Goal: Information Seeking & Learning: Learn about a topic

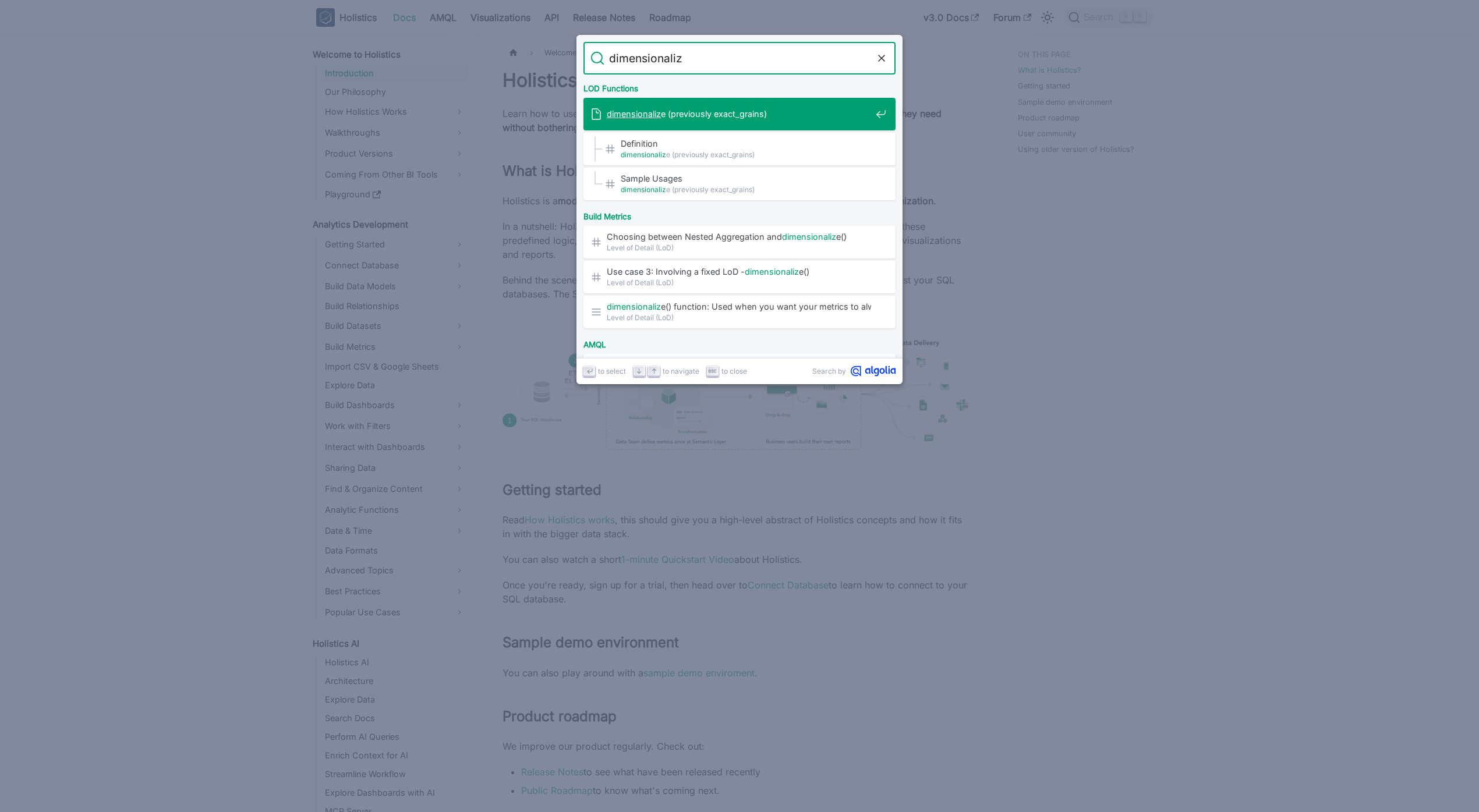
type input "dimensionalize"
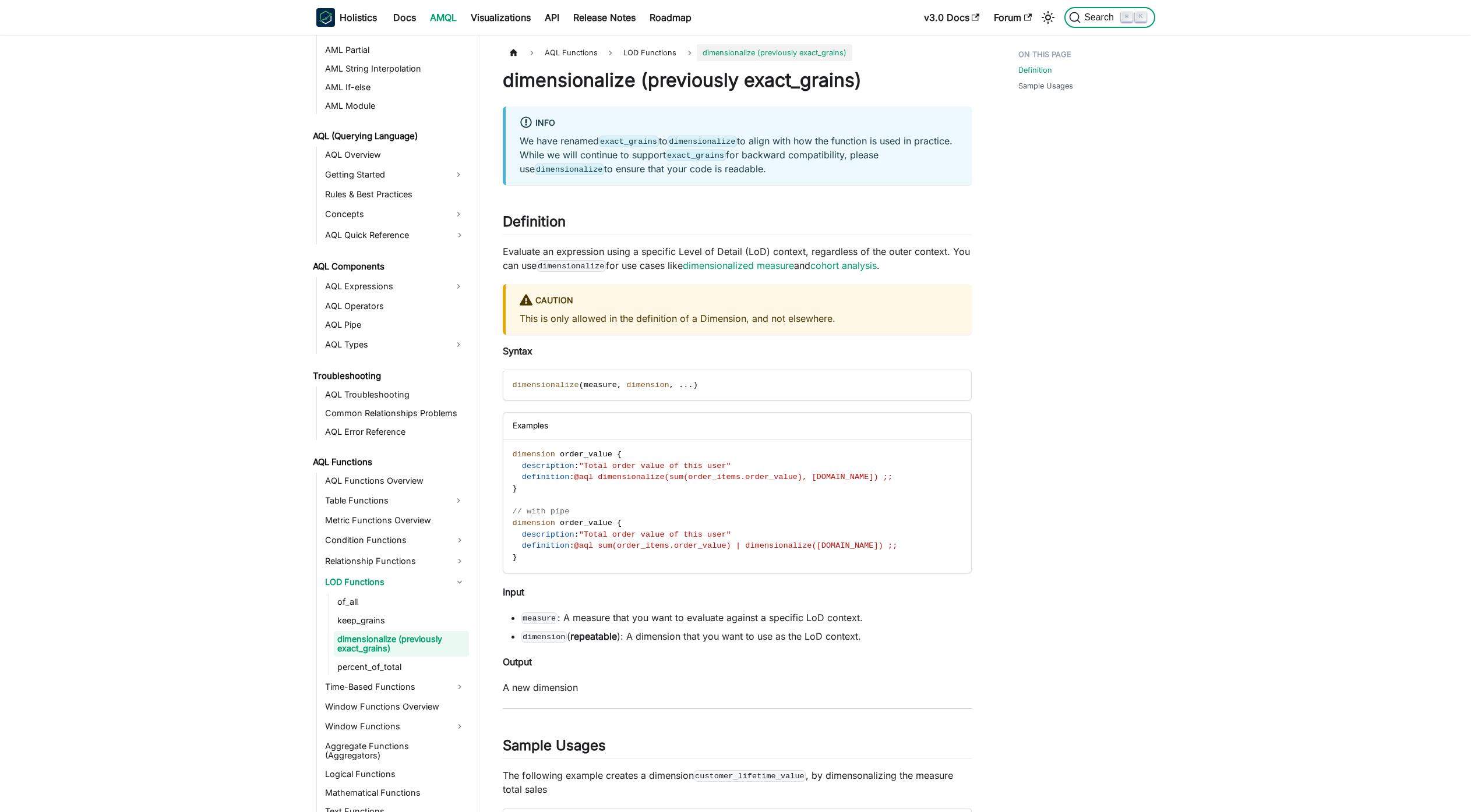
click at [1104, 16] on span "Search" at bounding box center [1100, 17] width 40 height 10
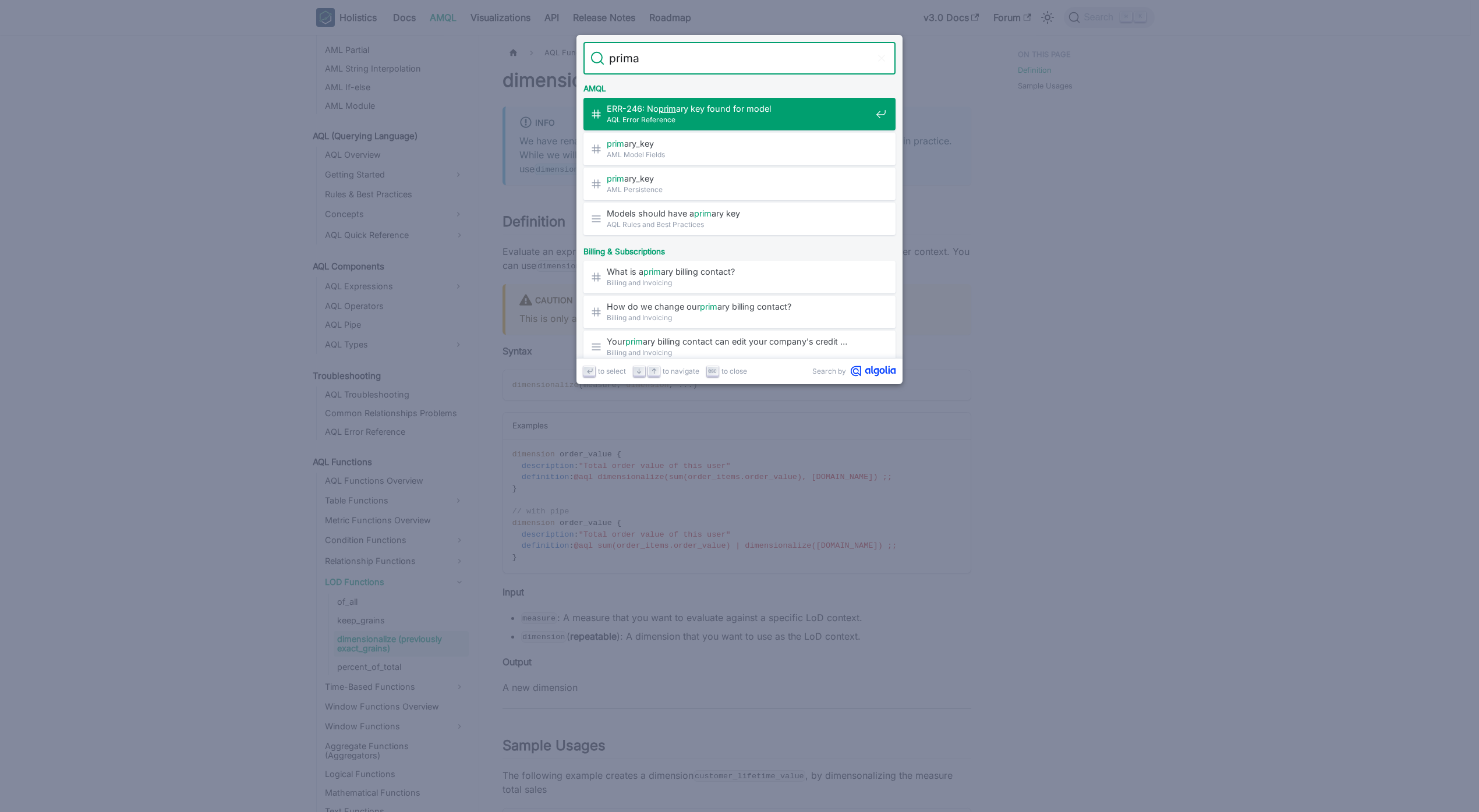
type input "primar"
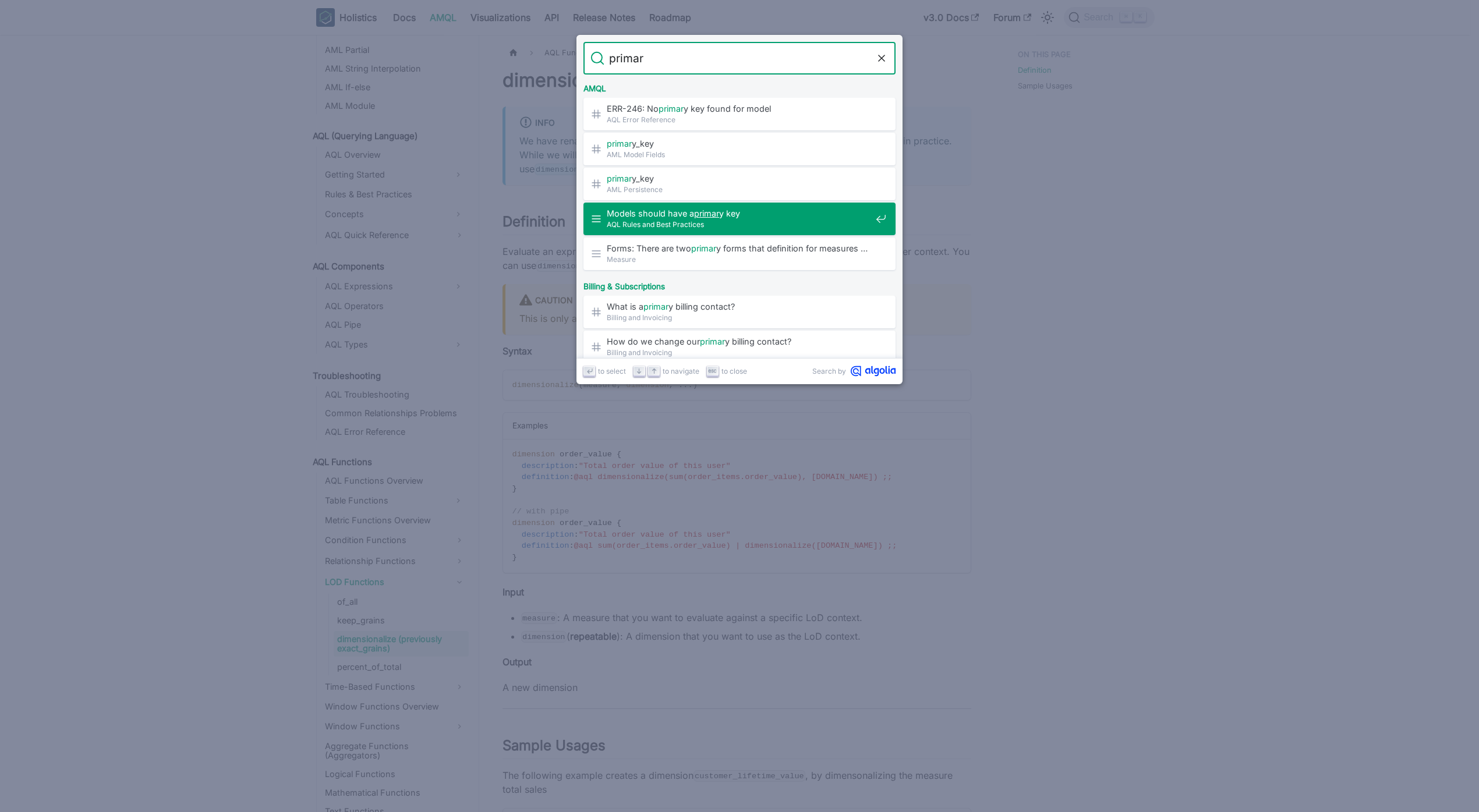
click at [706, 222] on span "AQL Rules and Best Practices" at bounding box center [739, 225] width 264 height 11
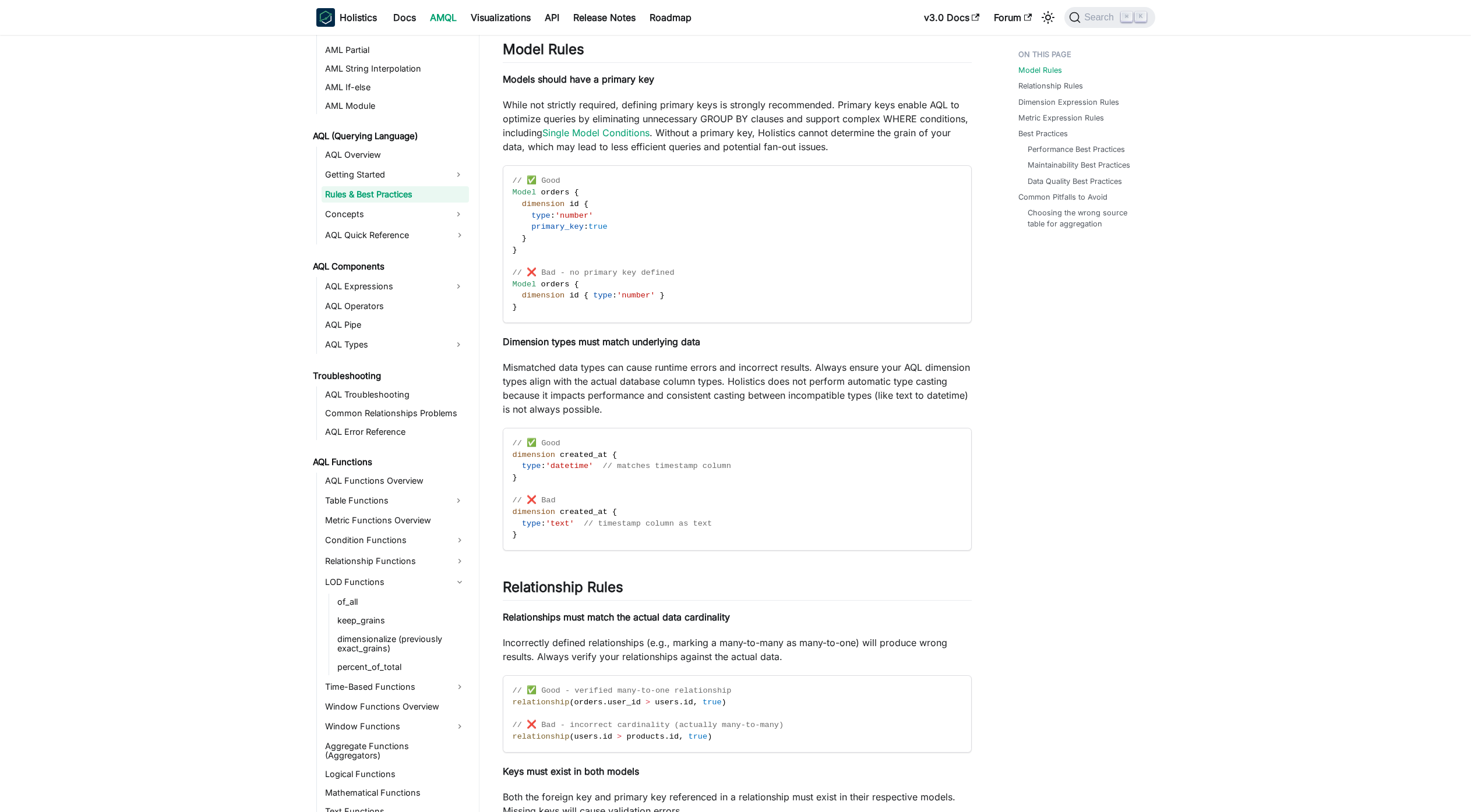
drag, startPoint x: 1331, startPoint y: 203, endPoint x: 1335, endPoint y: 188, distance: 15.5
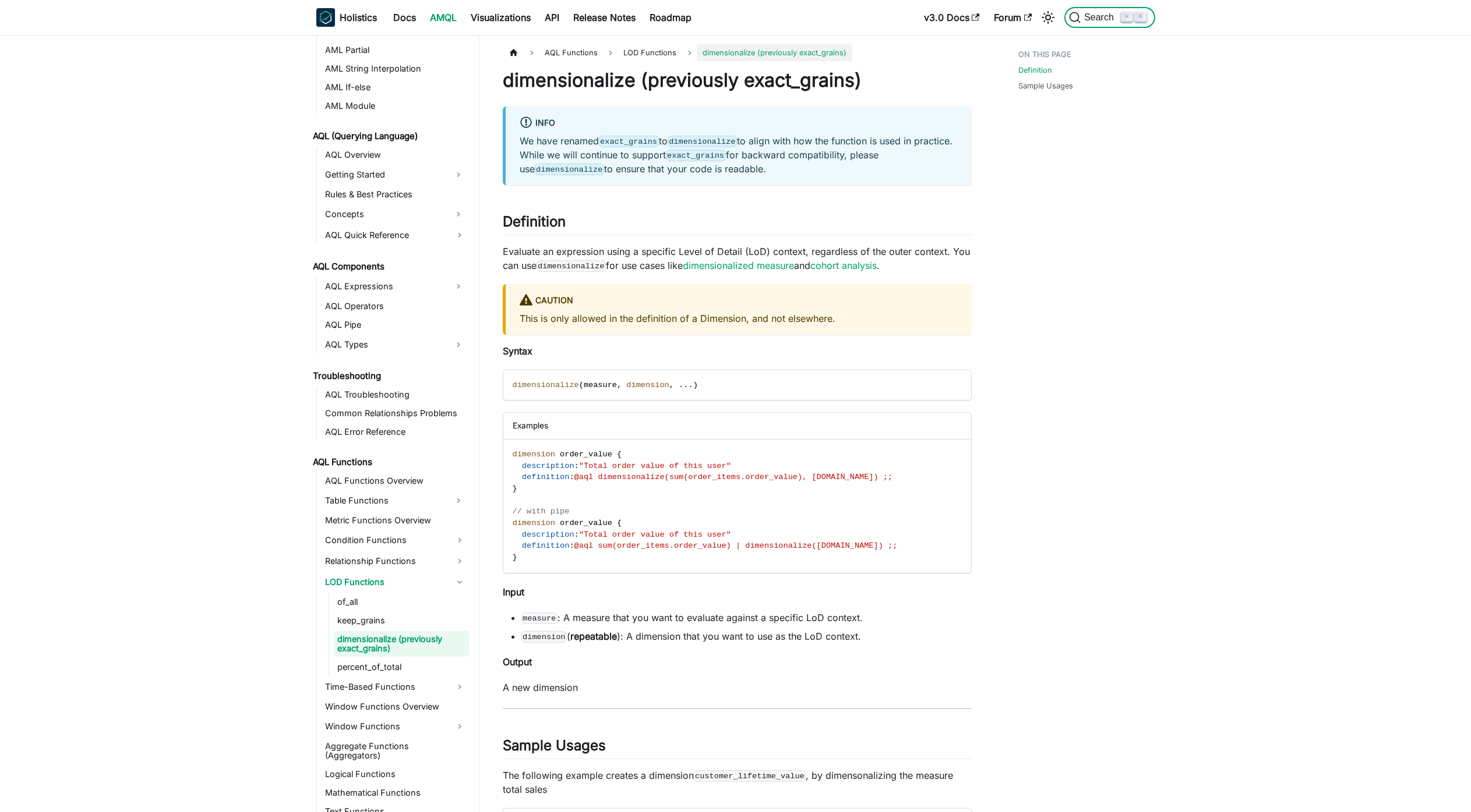
click at [1096, 26] on button "Search ⌘ K" at bounding box center [1109, 17] width 90 height 21
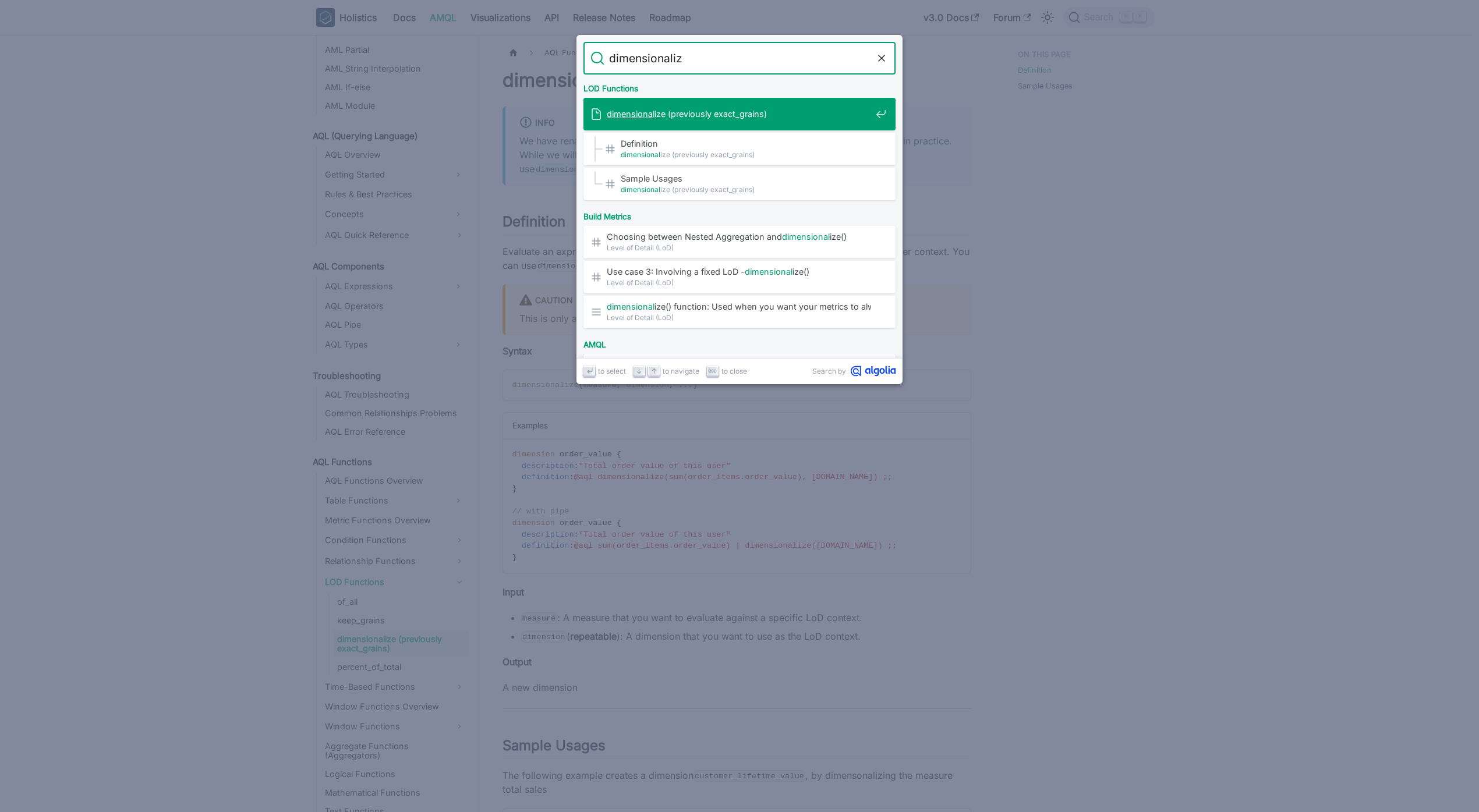
type input "dimensionalize"
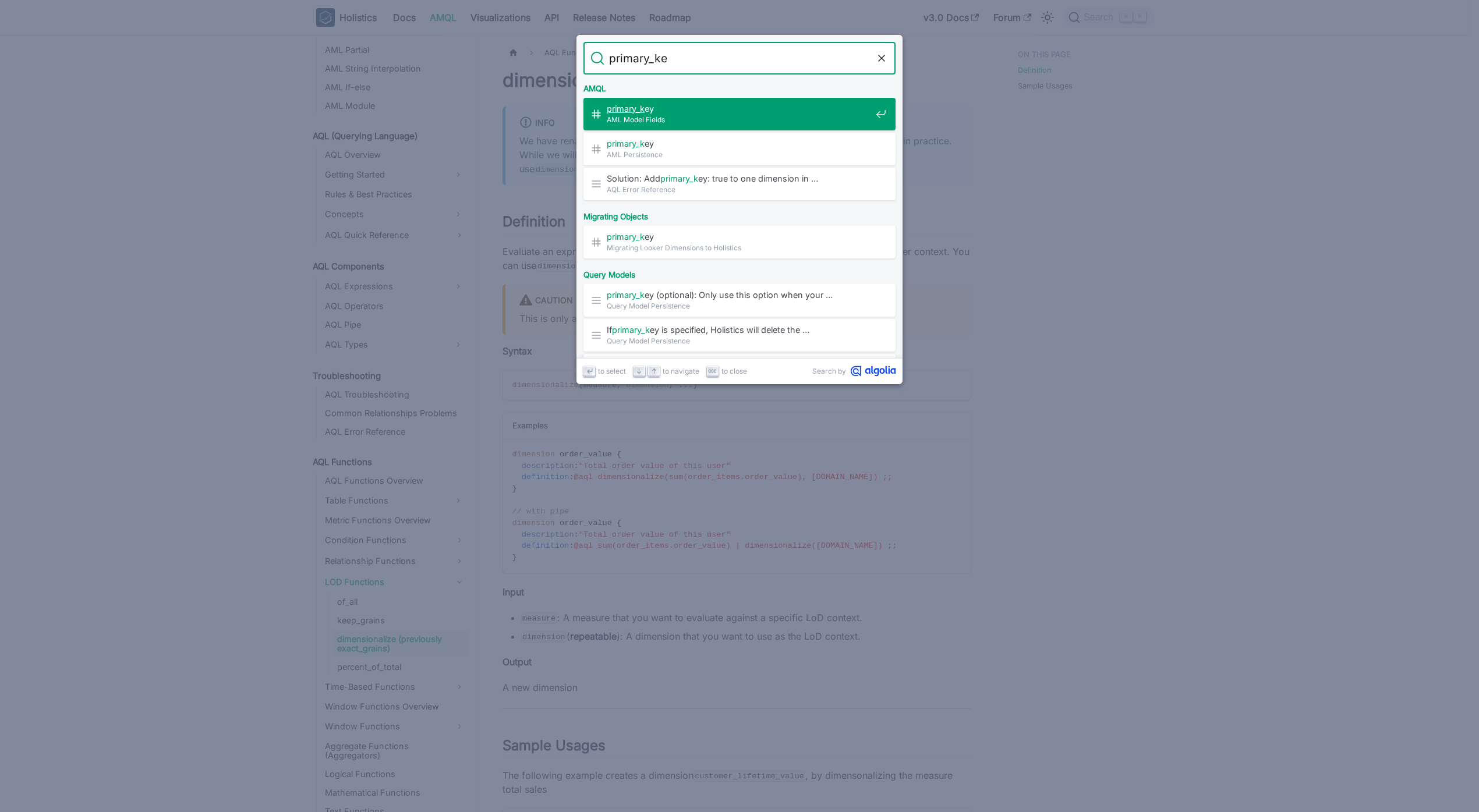
type input "primary_key"
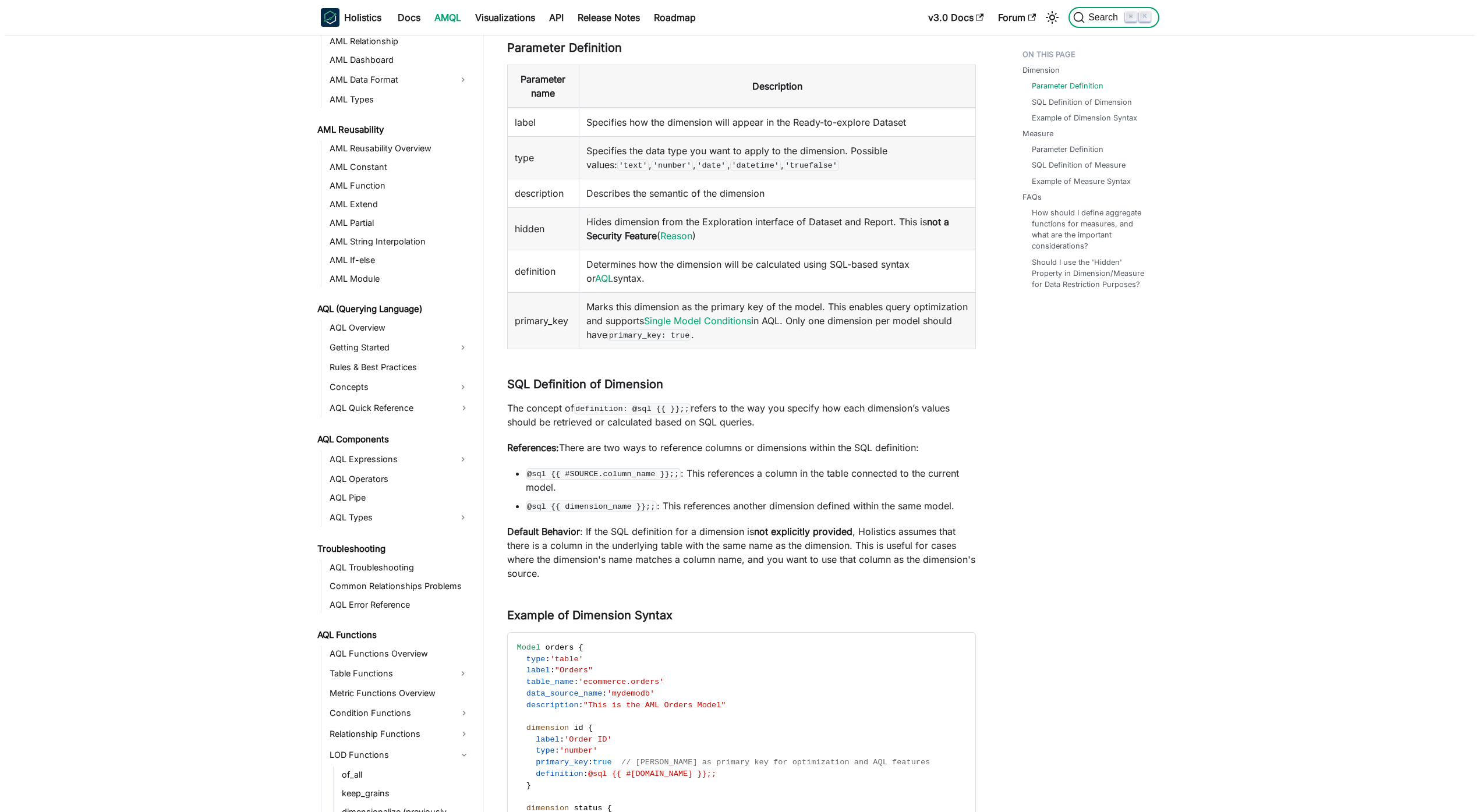
scroll to position [193, 0]
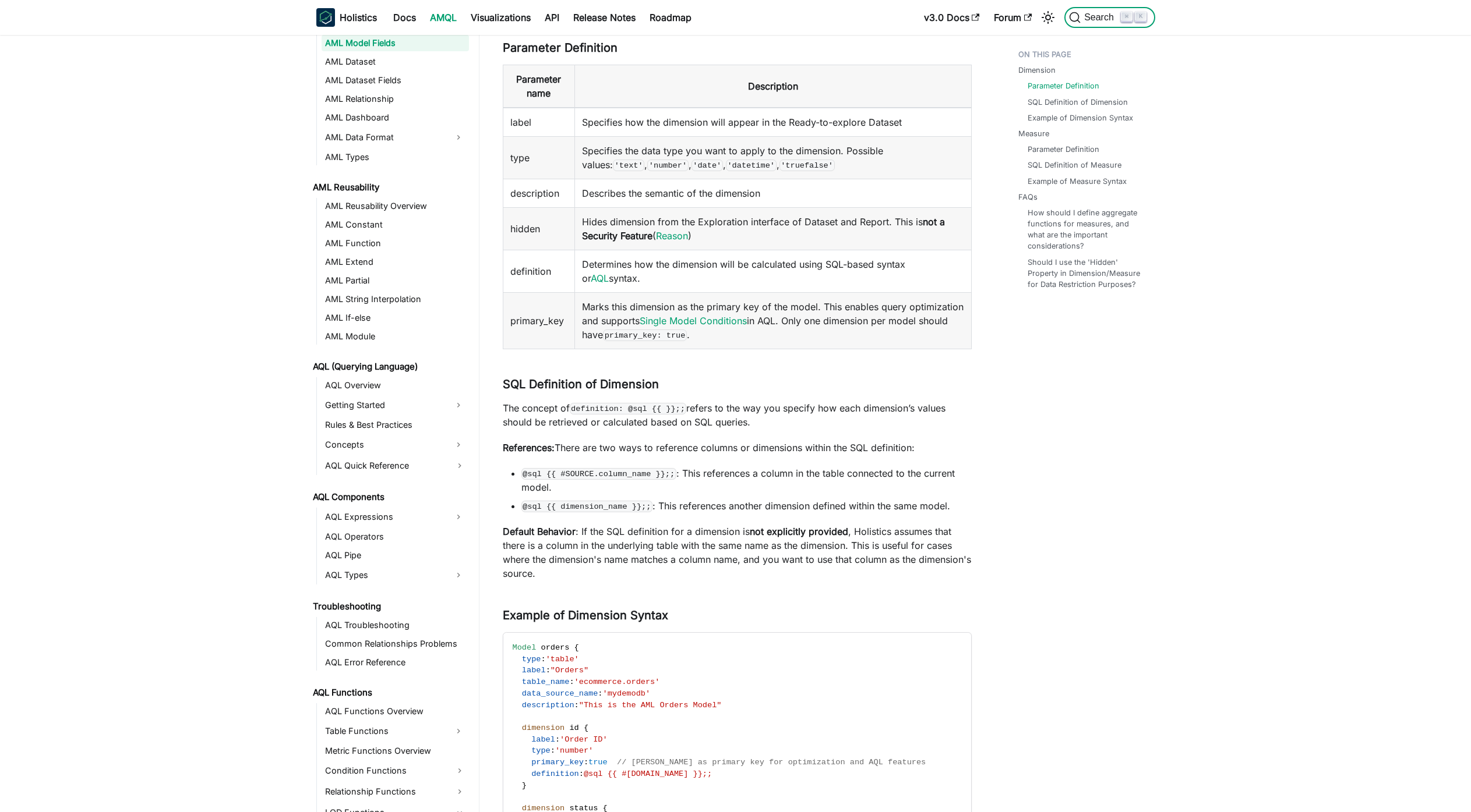
click at [1093, 17] on span "Search" at bounding box center [1100, 17] width 40 height 10
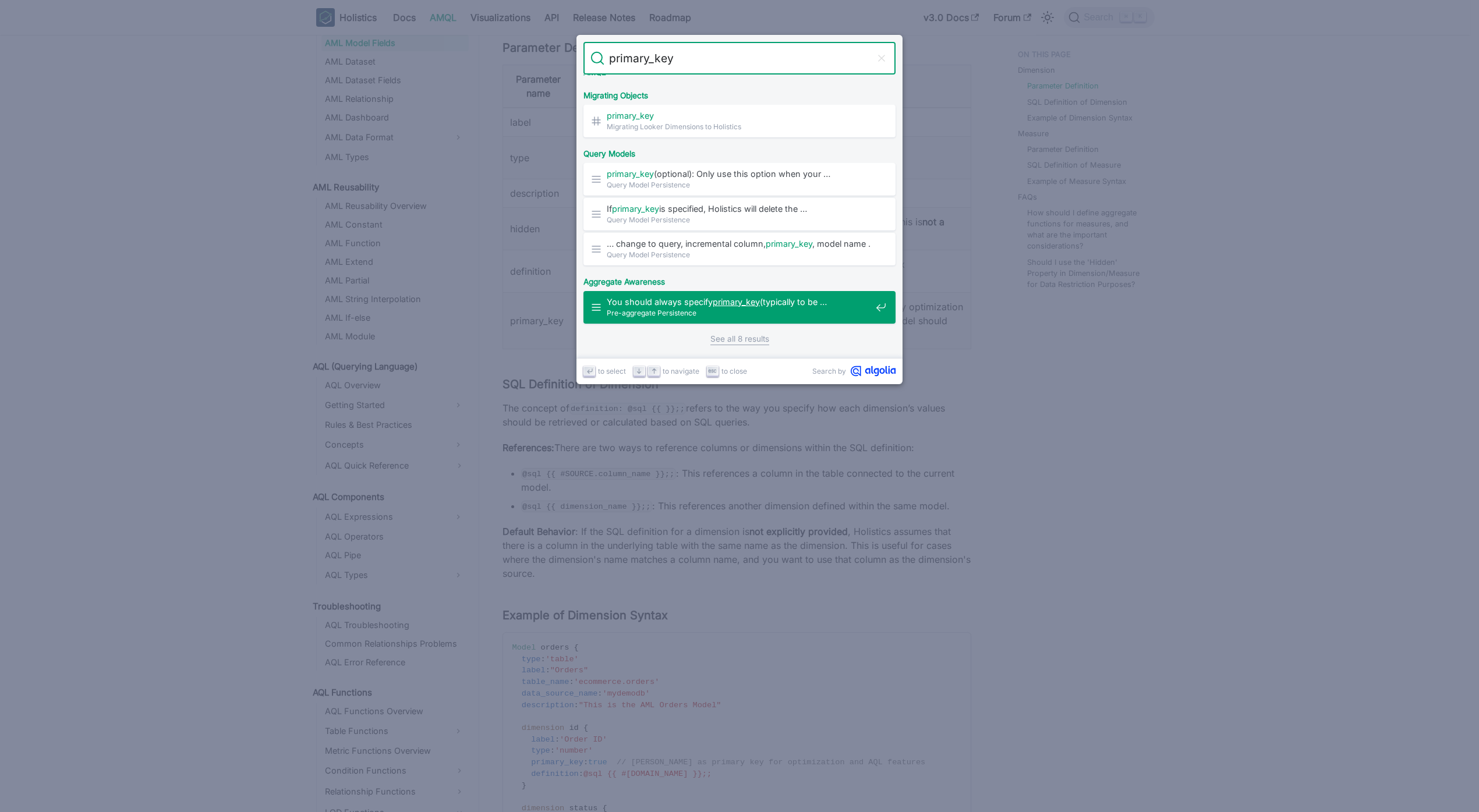
scroll to position [121, 0]
type input "primary_key"
click at [716, 334] on link "See all 8 results" at bounding box center [740, 339] width 59 height 13
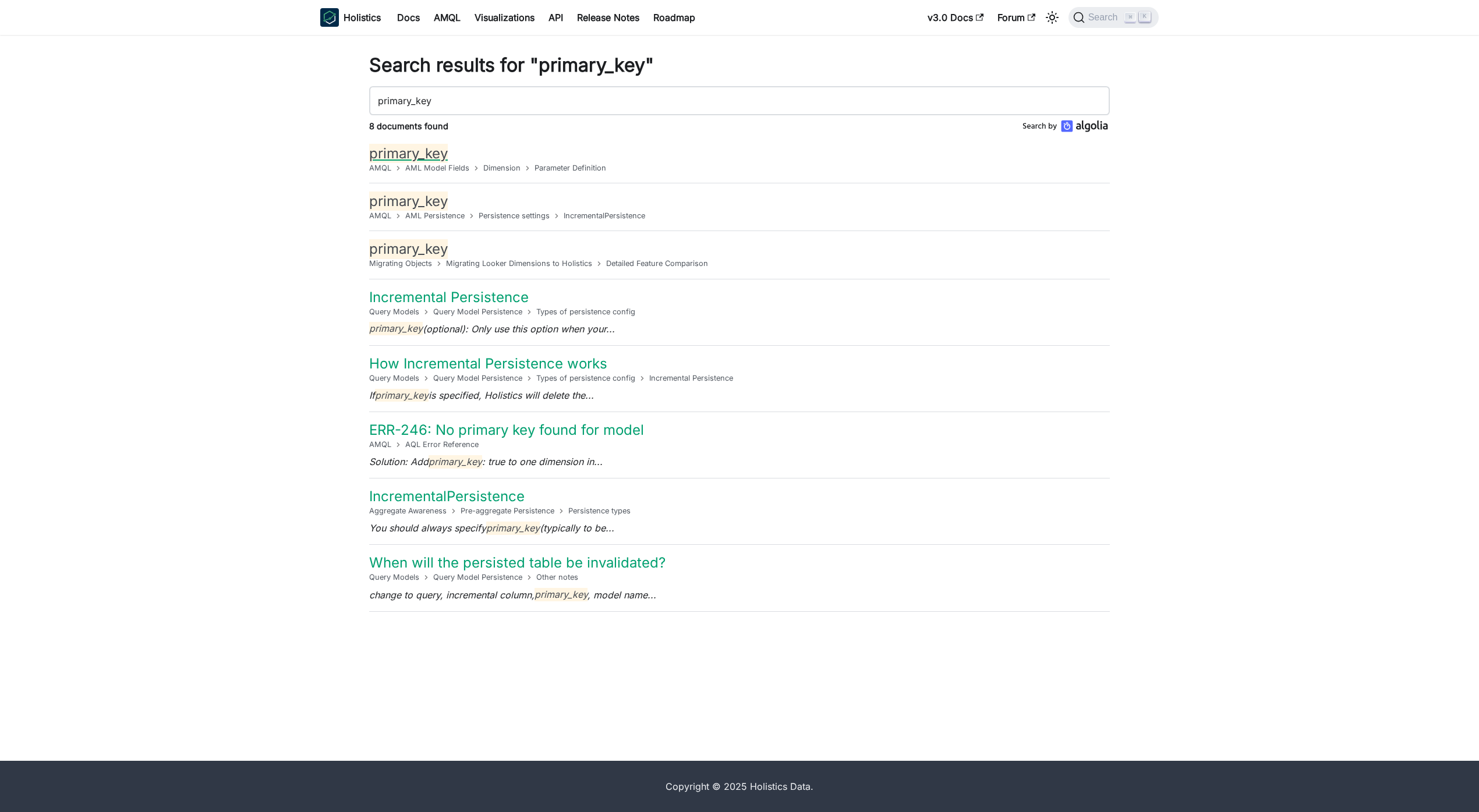
click at [422, 146] on span "primary_key" at bounding box center [408, 153] width 79 height 19
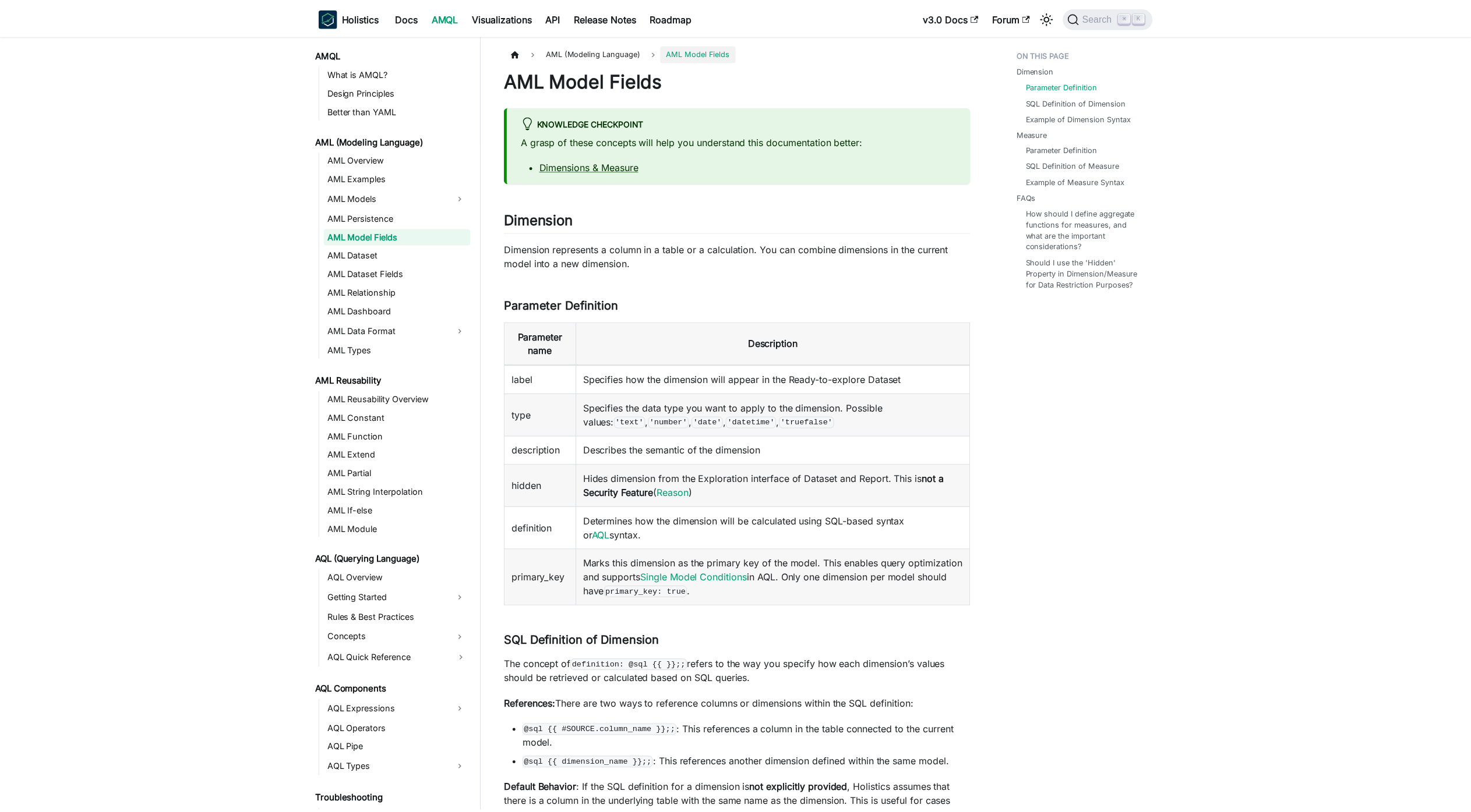
scroll to position [257, 0]
